Goal: Information Seeking & Learning: Learn about a topic

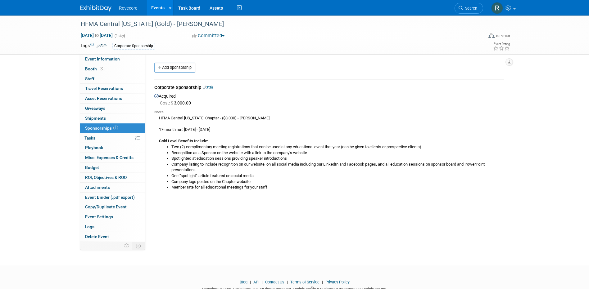
click at [154, 6] on link "Events" at bounding box center [158, 8] width 23 height 16
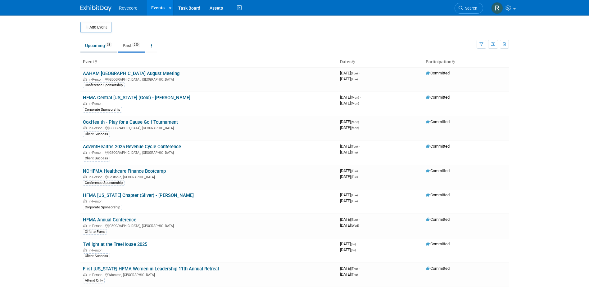
click at [99, 46] on link "Upcoming 33" at bounding box center [98, 46] width 36 height 12
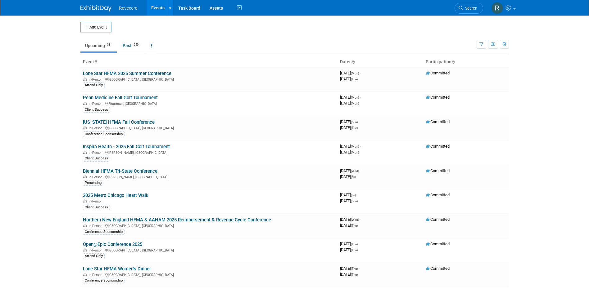
click at [55, 144] on body "Revecore Events Add Event Bulk Upload Events Shareable Event Boards Recently Vi…" at bounding box center [294, 144] width 589 height 289
click at [149, 171] on link "Biennial HFMA Tri-State Conference" at bounding box center [120, 172] width 75 height 6
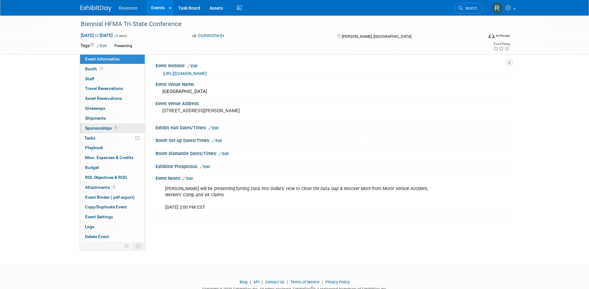
click at [120, 127] on link "1 Sponsorships 1" at bounding box center [112, 129] width 65 height 10
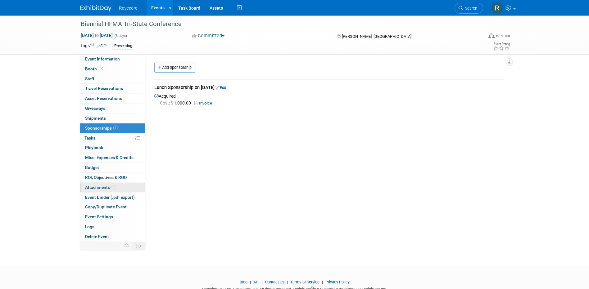
click at [117, 185] on link "1 Attachments 1" at bounding box center [112, 188] width 65 height 10
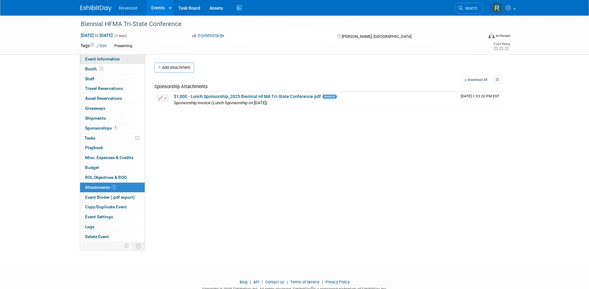
click at [111, 57] on span "Event Information" at bounding box center [102, 59] width 35 height 5
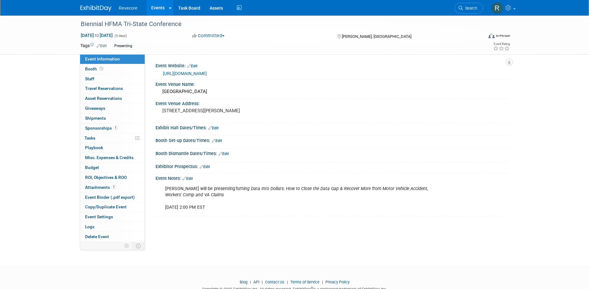
click at [207, 75] on link "https://web.cvent.com/event/d74bce06-be99-4a81-bd28-fe4cc4ad8d92/summary" at bounding box center [185, 73] width 44 height 5
